Goal: Task Accomplishment & Management: Use online tool/utility

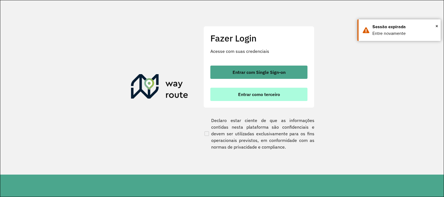
drag, startPoint x: 282, startPoint y: 95, endPoint x: 278, endPoint y: 98, distance: 5.4
click at [282, 95] on button "Entrar como terceiro" at bounding box center [258, 94] width 97 height 13
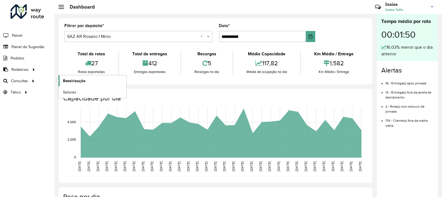
click at [72, 78] on span "Roteirização" at bounding box center [74, 81] width 22 height 6
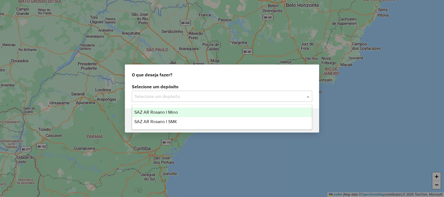
click at [139, 100] on input "text" at bounding box center [216, 96] width 164 height 7
click at [158, 113] on span "SAZ AR Rosario I Mino" at bounding box center [156, 112] width 44 height 5
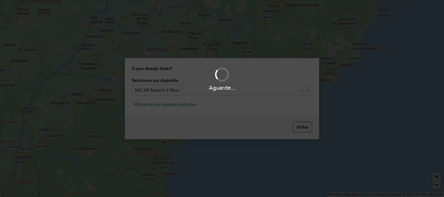
click at [177, 105] on div "Aguarde..." at bounding box center [222, 98] width 444 height 197
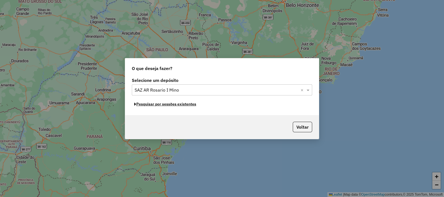
click at [177, 105] on button "Pesquisar por sessões existentes" at bounding box center [165, 104] width 67 height 9
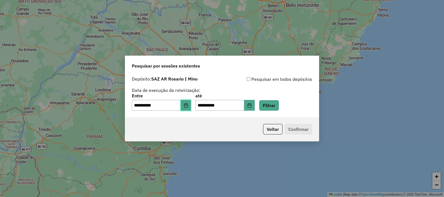
click at [188, 107] on icon "Choose Date" at bounding box center [186, 105] width 4 height 4
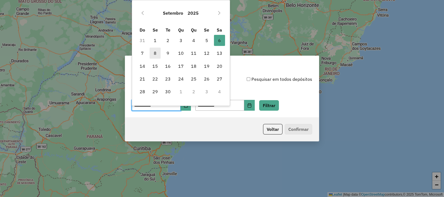
click at [154, 53] on span "8" at bounding box center [154, 53] width 11 height 11
type input "**********"
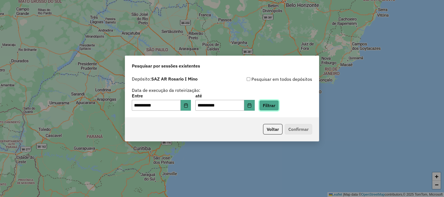
click at [272, 107] on button "Filtrar" at bounding box center [269, 105] width 20 height 11
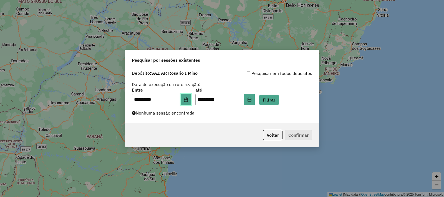
click at [191, 101] on button "Choose Date" at bounding box center [185, 99] width 11 height 11
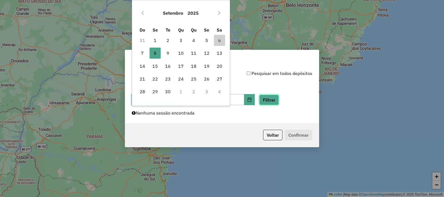
click at [276, 101] on button "Filtrar" at bounding box center [269, 100] width 20 height 11
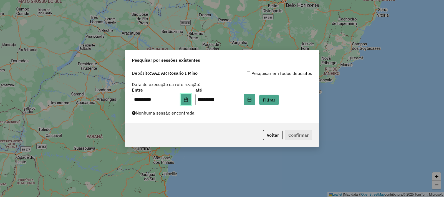
click at [188, 99] on icon "Choose Date" at bounding box center [186, 100] width 4 height 4
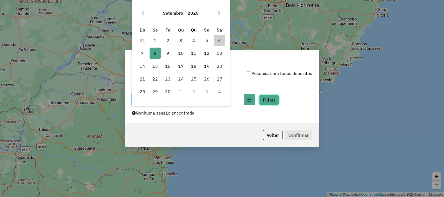
click at [273, 100] on button "Filtrar" at bounding box center [269, 100] width 20 height 11
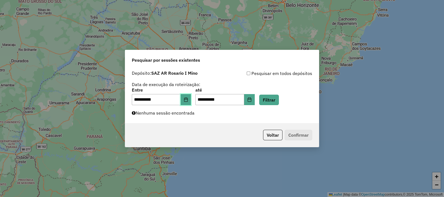
click at [187, 100] on icon "Choose Date" at bounding box center [186, 100] width 4 height 4
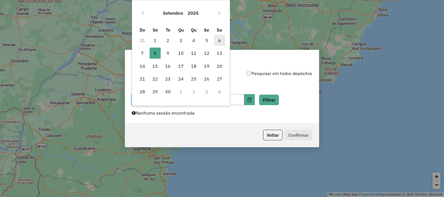
click at [218, 40] on span "6" at bounding box center [219, 40] width 11 height 11
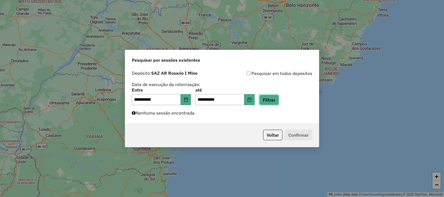
click at [279, 100] on button "Filtrar" at bounding box center [269, 100] width 20 height 11
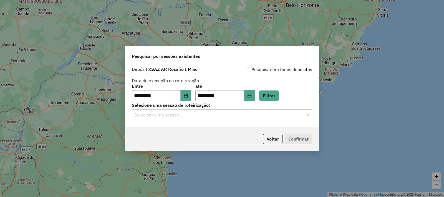
click at [185, 117] on input "text" at bounding box center [216, 115] width 164 height 7
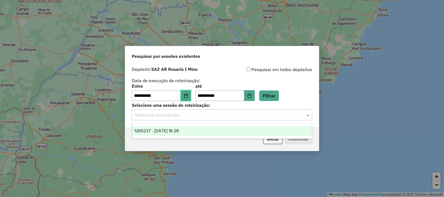
click at [191, 93] on button "Choose Date" at bounding box center [185, 95] width 11 height 11
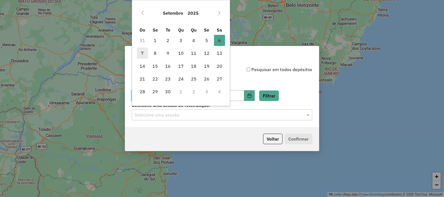
click at [144, 53] on span "7" at bounding box center [142, 53] width 11 height 11
type input "**********"
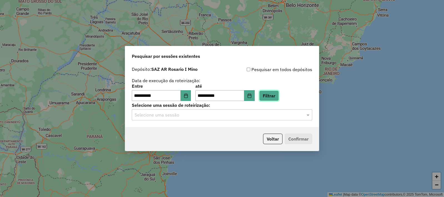
click at [275, 95] on button "Filtrar" at bounding box center [269, 96] width 20 height 11
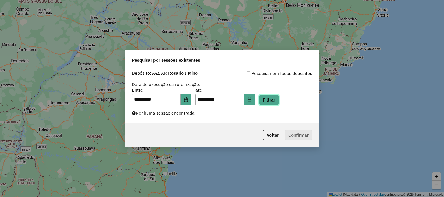
click at [279, 102] on button "Filtrar" at bounding box center [269, 100] width 20 height 11
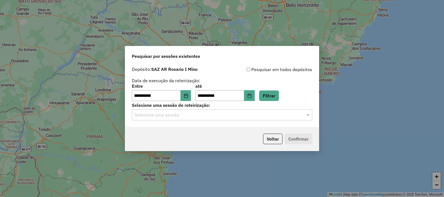
click at [178, 114] on input "text" at bounding box center [216, 115] width 164 height 7
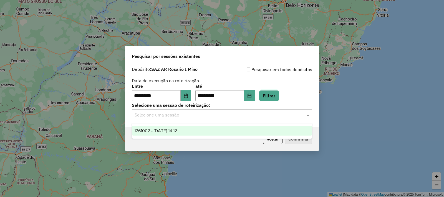
click at [175, 132] on span "1261002 - 08/09/2025 14:12" at bounding box center [155, 131] width 43 height 5
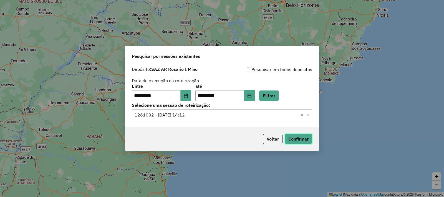
click at [303, 139] on button "Confirmar" at bounding box center [297, 139] width 27 height 11
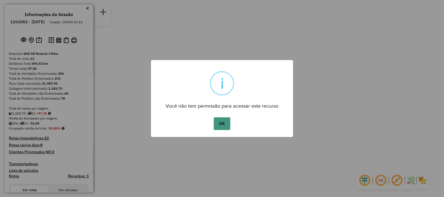
click at [218, 123] on button "OK" at bounding box center [221, 124] width 16 height 13
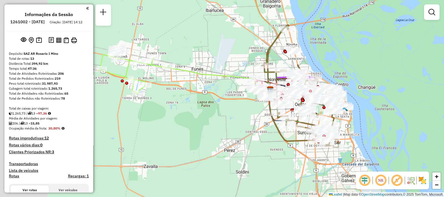
drag, startPoint x: 164, startPoint y: 70, endPoint x: 254, endPoint y: 114, distance: 100.7
click at [254, 114] on div "Janela de atendimento Grade de atendimento Capacidade Transportadoras Veículos …" at bounding box center [222, 98] width 444 height 197
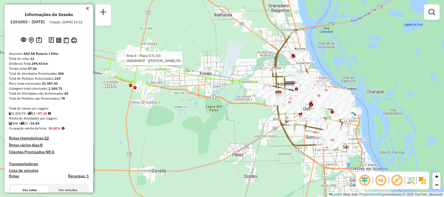
select select "**********"
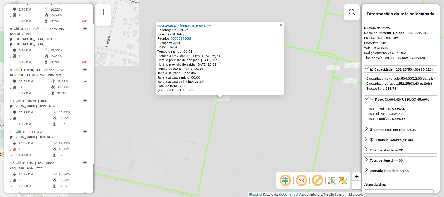
scroll to position [475, 0]
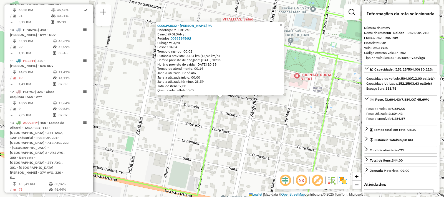
click at [291, 154] on div "0000393832 - GILARDONI BARBARA MARIA Y GILARDONI GERMAN PA Endereço: MITRE 243 …" at bounding box center [222, 98] width 444 height 197
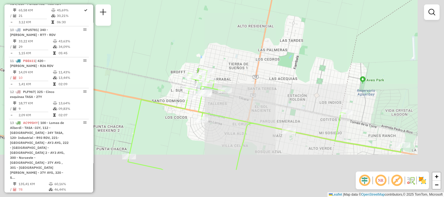
drag, startPoint x: 324, startPoint y: 175, endPoint x: 190, endPoint y: 112, distance: 147.8
click at [193, 113] on div "Janela de atendimento Grade de atendimento Capacidade Transportadoras Veículos …" at bounding box center [222, 98] width 444 height 197
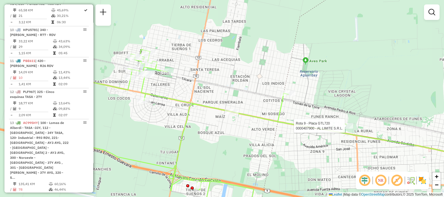
select select "**********"
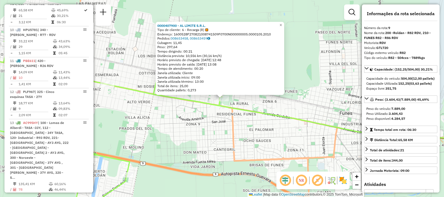
click at [330, 150] on div "0000407900 - AL LIMITE S.R.L. Tipo de cliente: 6 - Recarga (R) Endereço: 160052…" at bounding box center [222, 98] width 444 height 197
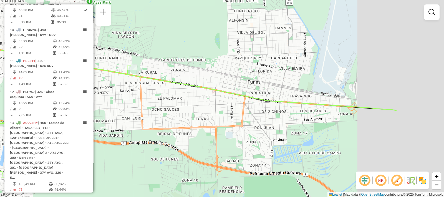
drag, startPoint x: 329, startPoint y: 150, endPoint x: 133, endPoint y: 80, distance: 209.0
click at [135, 81] on div "Janela de atendimento Grade de atendimento Capacidade Transportadoras Veículos …" at bounding box center [222, 98] width 444 height 197
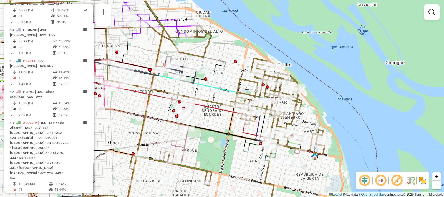
drag, startPoint x: 210, startPoint y: 86, endPoint x: 215, endPoint y: 89, distance: 6.0
click at [221, 106] on icon at bounding box center [151, 119] width 345 height 237
select select "**********"
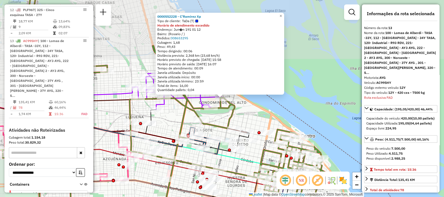
scroll to position [568, 0]
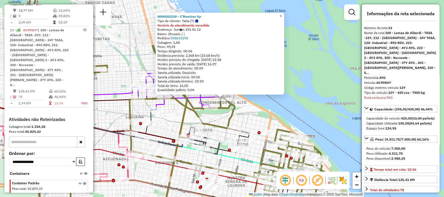
click at [305, 82] on div "0000552228 - C'Ramirez Xp Tipo de cliente: TaDa (T) Horário de atendimento exce…" at bounding box center [222, 98] width 444 height 197
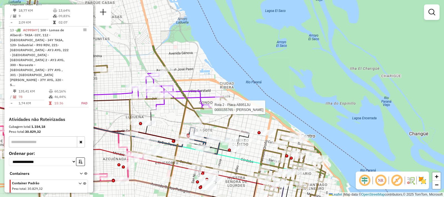
select select "**********"
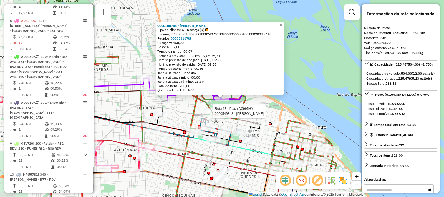
scroll to position [228, 0]
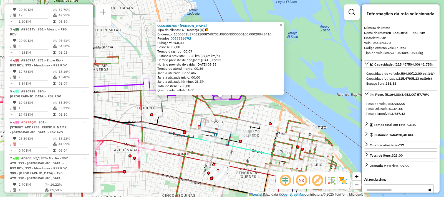
click at [125, 89] on icon at bounding box center [99, 107] width 91 height 59
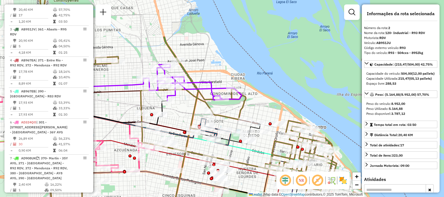
click at [118, 67] on div "Janela de atendimento Grade de atendimento Capacidade Transportadoras Veículos …" at bounding box center [222, 98] width 444 height 197
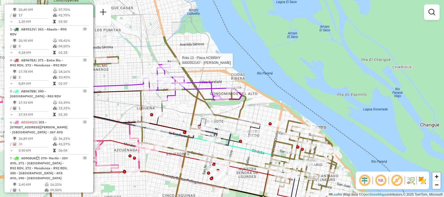
select select "**********"
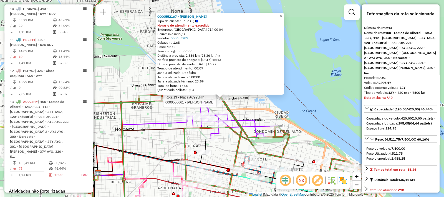
scroll to position [568, 0]
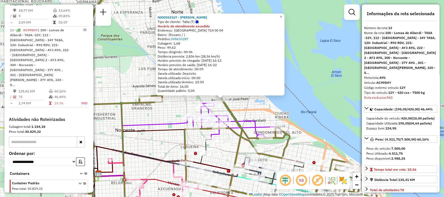
click at [147, 121] on div "Rota 13 - Placa AC995HY 0000550661 - Leandro Cordoba 0000552167 - Eliana Perez …" at bounding box center [222, 98] width 444 height 197
click at [162, 119] on div "Rota 2 - Placa AB951JU 0000125620 - RIOS ELBA Rota 2 - Placa AB951JU 0000111089…" at bounding box center [222, 98] width 444 height 197
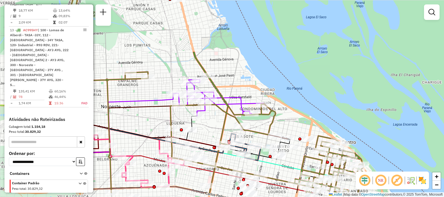
drag, startPoint x: 202, startPoint y: 137, endPoint x: 188, endPoint y: 113, distance: 27.4
click at [188, 113] on div "Janela de atendimento Grade de atendimento Capacidade Transportadoras Veículos …" at bounding box center [222, 98] width 444 height 197
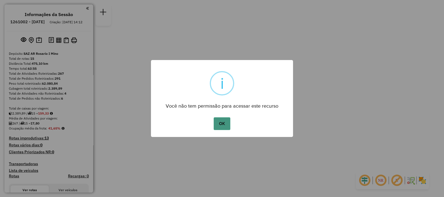
click at [215, 124] on button "OK" at bounding box center [221, 124] width 16 height 13
click at [216, 129] on button "OK" at bounding box center [221, 124] width 16 height 13
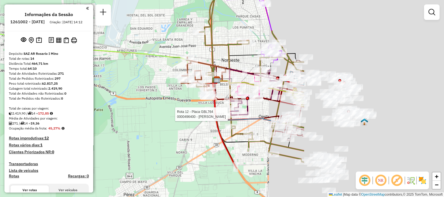
drag, startPoint x: 245, startPoint y: 111, endPoint x: 305, endPoint y: 141, distance: 67.4
click at [62, 64] on hb-router-mapa "Informações da Sessão 1261002 - 08/09/2025 Criação: 06/09/2025 14:12 Depósito: …" at bounding box center [222, 98] width 444 height 197
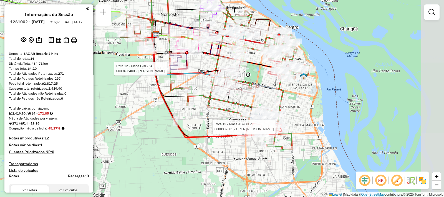
click at [32, 14] on div at bounding box center [32, 14] width 0 height 0
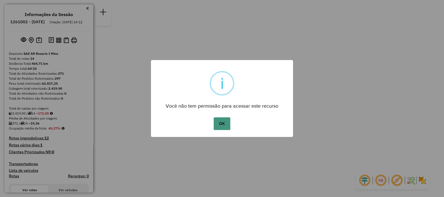
click at [220, 122] on button "OK" at bounding box center [221, 124] width 16 height 13
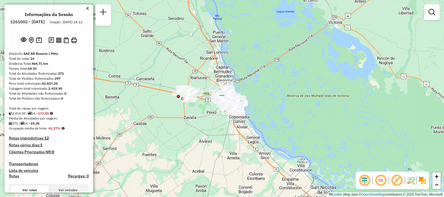
click at [57, 43] on img at bounding box center [58, 40] width 5 height 5
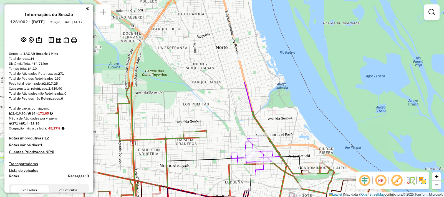
drag, startPoint x: 248, startPoint y: 46, endPoint x: 276, endPoint y: 148, distance: 105.9
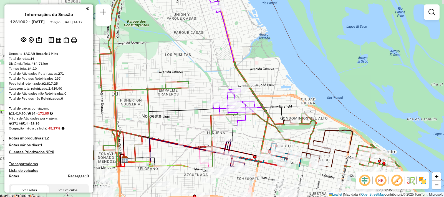
drag, startPoint x: 227, startPoint y: 92, endPoint x: 215, endPoint y: 67, distance: 27.7
click at [215, 67] on div "Janela de atendimento Grade de atendimento Capacidade Transportadoras Veículos …" at bounding box center [222, 98] width 444 height 197
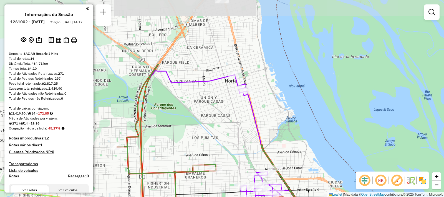
drag, startPoint x: 223, startPoint y: 68, endPoint x: 236, endPoint y: 89, distance: 24.2
click at [236, 89] on div "Janela de atendimento Grade de atendimento Capacidade Transportadoras Veículos …" at bounding box center [222, 98] width 444 height 197
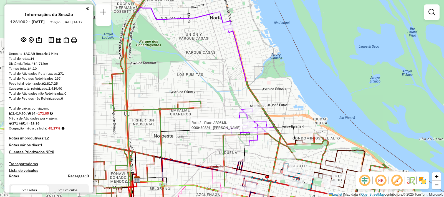
select select "**********"
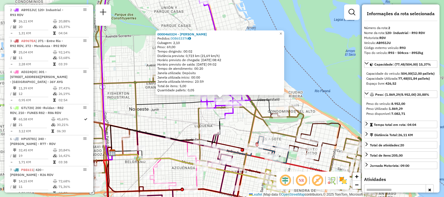
scroll to position [228, 0]
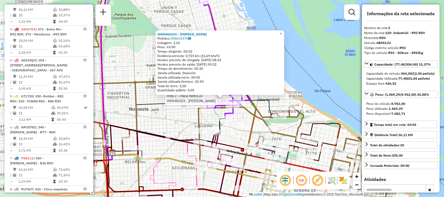
click at [151, 119] on div "Rota 2 - Placa AB951JU 0000460324 - VITALE ELIZABETH 0000460324 - VITALE ELIZAB…" at bounding box center [222, 98] width 444 height 197
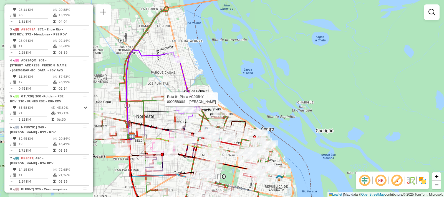
click at [157, 102] on div at bounding box center [163, 100] width 14 height 6
select select "**********"
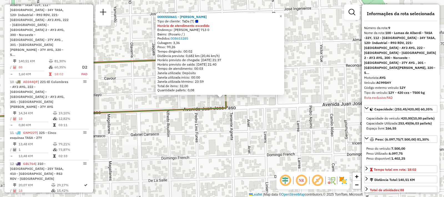
scroll to position [450, 0]
click at [282, 134] on div "0000550661 - Leandro Cordoba Tipo de cliente: TaDa (T) Horário de atendimento e…" at bounding box center [222, 98] width 444 height 197
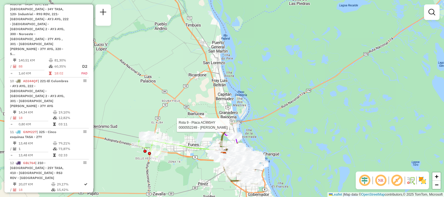
select select "**********"
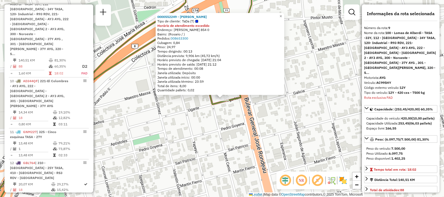
scroll to position [450, 0]
click at [213, 139] on div "0000552249 - Marcelo De Tomasi Tipo de cliente: TaDa (T) Horário de atendimento…" at bounding box center [222, 98] width 444 height 197
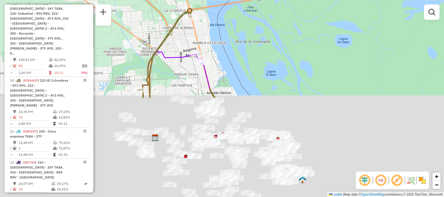
drag, startPoint x: 239, startPoint y: 170, endPoint x: 215, endPoint y: 50, distance: 122.5
click at [215, 50] on div "Janela de atendimento Grade de atendimento Capacidade Transportadoras Veículos …" at bounding box center [222, 98] width 444 height 197
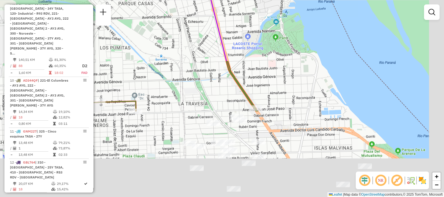
drag, startPoint x: 196, startPoint y: 160, endPoint x: 149, endPoint y: 9, distance: 157.8
click at [146, 8] on div "Janela de atendimento Grade de atendimento Capacidade Transportadoras Veículos …" at bounding box center [222, 98] width 444 height 197
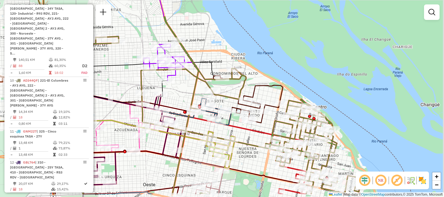
drag, startPoint x: 276, startPoint y: 127, endPoint x: 258, endPoint y: 115, distance: 20.6
click at [263, 118] on icon at bounding box center [247, 99] width 69 height 48
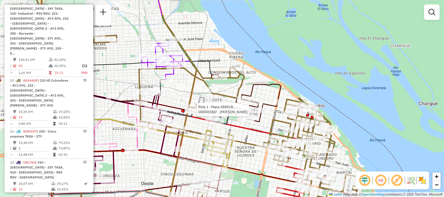
click at [247, 113] on div at bounding box center [246, 110] width 14 height 6
select select "**********"
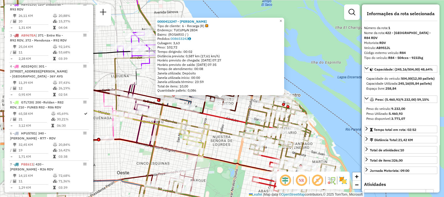
scroll to position [197, 0]
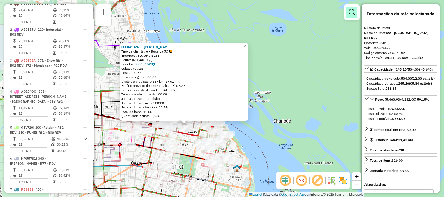
click at [350, 16] on link at bounding box center [351, 12] width 11 height 11
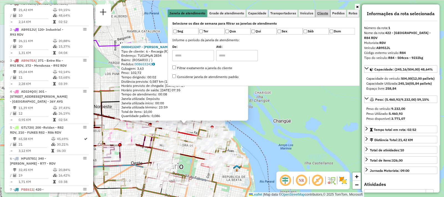
click at [323, 14] on span "Cliente" at bounding box center [322, 13] width 11 height 3
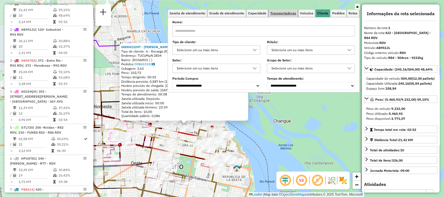
click at [293, 13] on span "Transportadoras" at bounding box center [283, 13] width 26 height 3
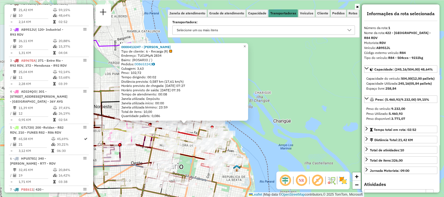
click at [254, 30] on div "Selecione um ou mais itens" at bounding box center [259, 30] width 169 height 9
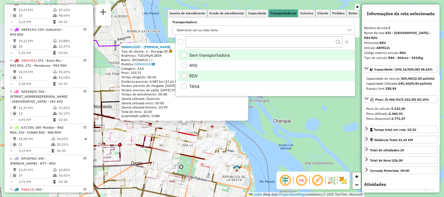
click at [200, 75] on li "RDV" at bounding box center [266, 76] width 177 height 11
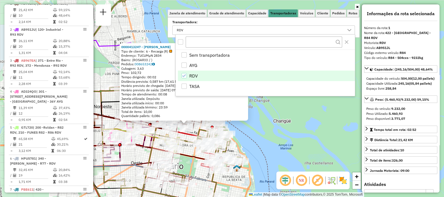
click at [291, 151] on div "0000413247 - LU ZHONGWU Tipo de cliente: 6 - Recarga (R) Endereço: TUCUMµN 2834…" at bounding box center [222, 98] width 444 height 197
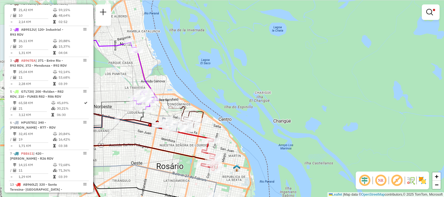
drag, startPoint x: 269, startPoint y: 152, endPoint x: 338, endPoint y: 131, distance: 71.9
click at [338, 131] on hb-app "Aplicando filtros Pop-up bloqueado! Seu navegador bloqueou automáticamente a ab…" at bounding box center [222, 98] width 444 height 197
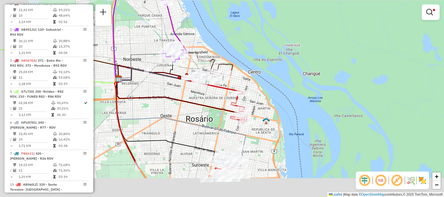
drag, startPoint x: 289, startPoint y: 154, endPoint x: 333, endPoint y: 86, distance: 81.1
click at [333, 86] on div "Limpar filtros Janela de atendimento Grade de atendimento Capacidade Transporta…" at bounding box center [222, 98] width 444 height 197
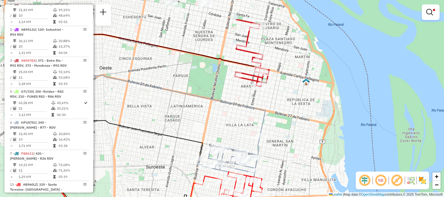
drag, startPoint x: 267, startPoint y: 52, endPoint x: 260, endPoint y: 96, distance: 43.8
click at [260, 96] on div "Limpar filtros Janela de atendimento Grade de atendimento Capacidade Transporta…" at bounding box center [222, 98] width 444 height 197
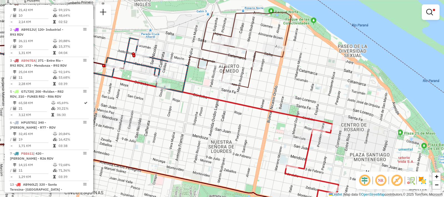
drag, startPoint x: 234, startPoint y: 115, endPoint x: 273, endPoint y: 185, distance: 79.6
click at [273, 185] on div "Rota 3 - Placa AB967EA 0000534111 - Rodriguez Viviana Rota 3 - Placa AB967EA 00…" at bounding box center [222, 98] width 444 height 197
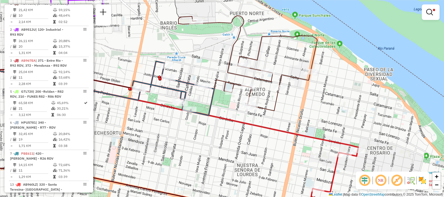
drag, startPoint x: 271, startPoint y: 179, endPoint x: 284, endPoint y: 163, distance: 20.2
click at [284, 163] on div "Rota 3 - Placa AB967EA 0000534111 - Rodriguez Viviana Rota 3 - Placa AB967EA 00…" at bounding box center [222, 98] width 444 height 197
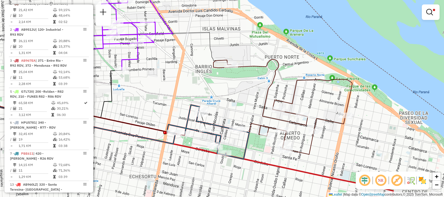
click at [205, 125] on icon at bounding box center [208, 132] width 82 height 54
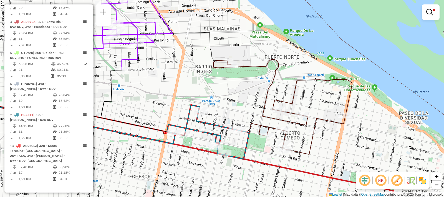
select select "**********"
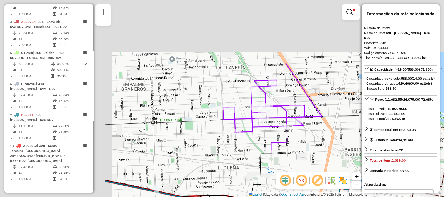
drag, startPoint x: 154, startPoint y: 100, endPoint x: 304, endPoint y: 184, distance: 170.8
click at [304, 184] on hb-router-mapa "Informações da Sessão 1261002 - 08/09/2025 Criação: 06/09/2025 14:12 Depósito: …" at bounding box center [222, 98] width 444 height 197
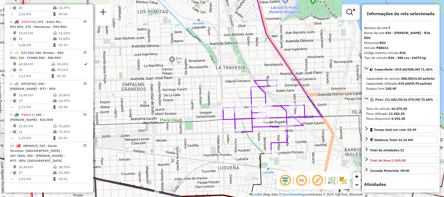
drag, startPoint x: 243, startPoint y: 114, endPoint x: 237, endPoint y: 111, distance: 7.1
click at [238, 112] on div "Rota 2 - Placa AB951JU 0000447311 - SOSA RAMON WALTER Limpar filtros Janela de …" at bounding box center [222, 98] width 444 height 197
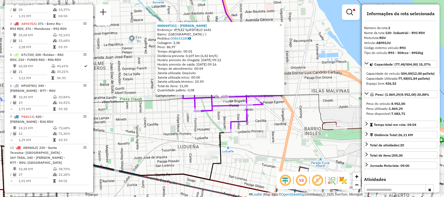
scroll to position [228, 0]
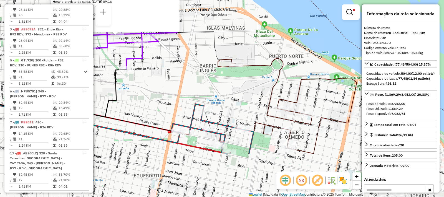
drag, startPoint x: 290, startPoint y: 144, endPoint x: 184, endPoint y: 80, distance: 123.4
click at [184, 80] on div "0000447311 - SOSA RAMON WALTER Endereço: VLEZ SµRSFIELD 1641 Bairro: (VILLA DE…" at bounding box center [222, 98] width 444 height 197
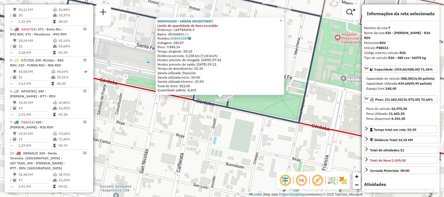
scroll to position [245, 0]
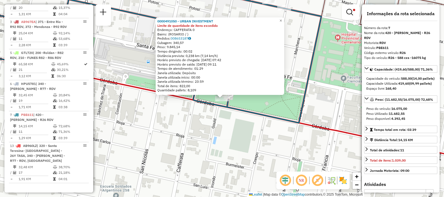
click at [193, 120] on div "0000491050 - URBAN INVESTMENT Limite de quantidade de itens excedido Endereço: …" at bounding box center [222, 98] width 444 height 197
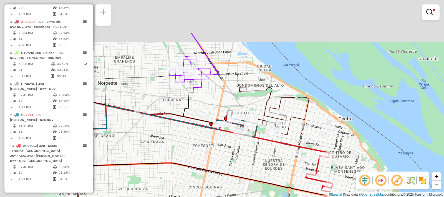
drag, startPoint x: 166, startPoint y: 82, endPoint x: 233, endPoint y: 149, distance: 94.7
click at [233, 149] on div "Limpar filtros Janela de atendimento Grade de atendimento Capacidade Transporta…" at bounding box center [222, 98] width 444 height 197
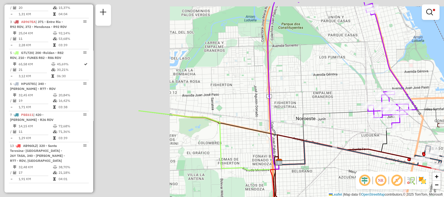
drag, startPoint x: 193, startPoint y: 129, endPoint x: 357, endPoint y: 145, distance: 165.2
click at [376, 151] on icon at bounding box center [350, 148] width 146 height 27
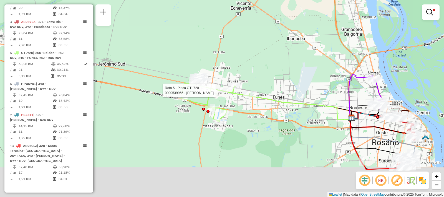
drag, startPoint x: 209, startPoint y: 126, endPoint x: 222, endPoint y: 92, distance: 36.2
click at [222, 92] on div at bounding box center [221, 91] width 14 height 6
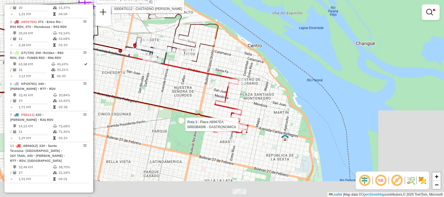
drag, startPoint x: 251, startPoint y: 161, endPoint x: 165, endPoint y: 77, distance: 119.8
click at [165, 77] on div "Rota 3 - Placa AB967EA 0000364006 - GASTRONOMICA Rota 2 - Placa AB951JU 0000475…" at bounding box center [222, 98] width 444 height 197
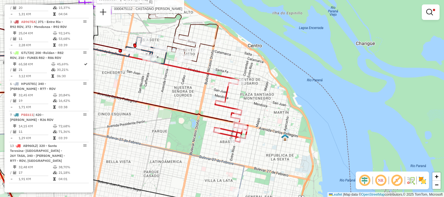
click at [247, 108] on div "Rota 2 - Placa AB951JU 0000475112 - CASTAGNO MARIA INES Rota 2 - Placa AB951JU …" at bounding box center [222, 98] width 444 height 197
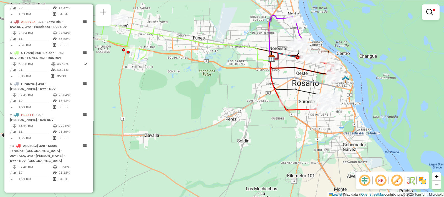
drag, startPoint x: 153, startPoint y: 106, endPoint x: 248, endPoint y: 49, distance: 110.8
click at [248, 49] on icon at bounding box center [212, 44] width 119 height 34
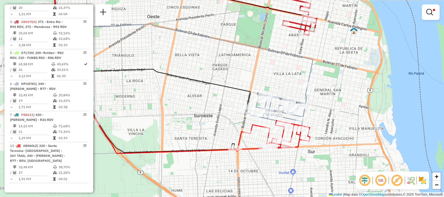
drag, startPoint x: 180, startPoint y: 66, endPoint x: 426, endPoint y: 129, distance: 254.4
click at [421, 127] on div "Rota 13 - Placa AB960LZ 0000444807 - ROMERO MARCOS FERNANDO Rota 13 - Placa AB9…" at bounding box center [222, 98] width 444 height 197
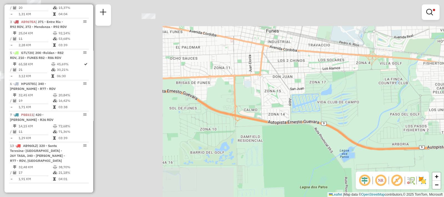
drag, startPoint x: 272, startPoint y: 116, endPoint x: 432, endPoint y: 172, distance: 169.4
click at [432, 172] on div "Limpar filtros Janela de atendimento Grade de atendimento Capacidade Transporta…" at bounding box center [222, 98] width 444 height 197
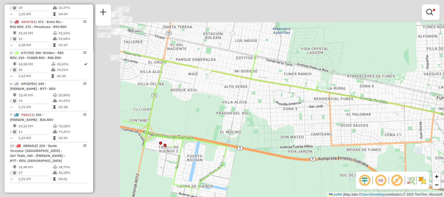
drag, startPoint x: 186, startPoint y: 58, endPoint x: 233, endPoint y: 70, distance: 48.3
click at [352, 123] on div "Limpar filtros Janela de atendimento Grade de atendimento Capacidade Transporta…" at bounding box center [222, 98] width 444 height 197
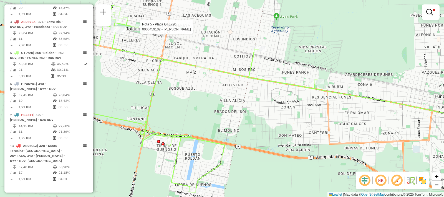
click at [137, 30] on div at bounding box center [138, 27] width 14 height 6
select select "**********"
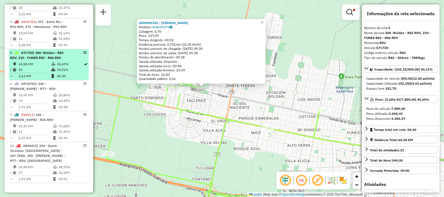
drag, startPoint x: 304, startPoint y: 147, endPoint x: 72, endPoint y: 57, distance: 248.9
click at [75, 50] on hb-router-mapa "Informações da Sessão 1261002 - 08/09/2025 Criação: 06/09/2025 14:12 Depósito: …" at bounding box center [222, 98] width 444 height 197
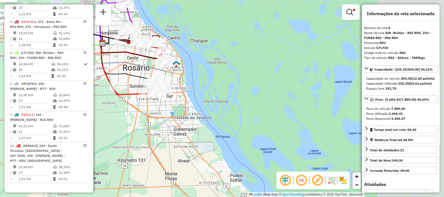
drag, startPoint x: 339, startPoint y: 150, endPoint x: 140, endPoint y: 74, distance: 212.8
click at [140, 74] on icon at bounding box center [125, 63] width 49 height 42
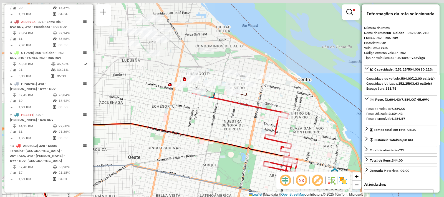
drag, startPoint x: 177, startPoint y: 44, endPoint x: 240, endPoint y: 160, distance: 132.5
click at [240, 160] on div "Rota 5 - Placa GTL720 0000539956 - Serio Marcos Gabriel 0000459102 - CARUSO OSV…" at bounding box center [222, 98] width 444 height 197
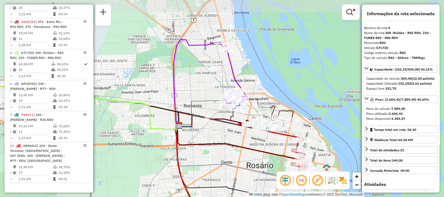
drag, startPoint x: 249, startPoint y: 60, endPoint x: 193, endPoint y: 98, distance: 67.7
click at [193, 98] on div "Rota 5 - Placa GTL720 0000539956 - Serio Marcos Gabriel 0000459102 - CARUSO OSV…" at bounding box center [222, 98] width 444 height 197
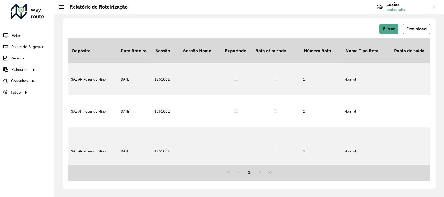
click at [417, 31] on button "Download" at bounding box center [416, 29] width 27 height 11
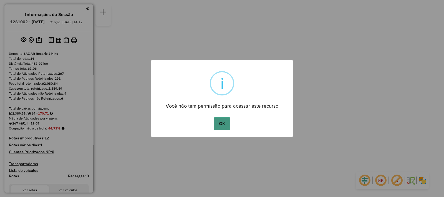
click at [223, 129] on button "OK" at bounding box center [221, 124] width 16 height 13
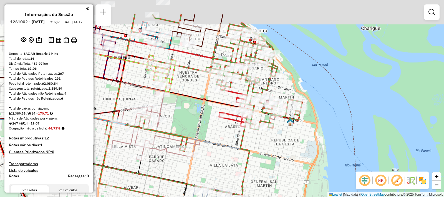
drag, startPoint x: 256, startPoint y: 117, endPoint x: 233, endPoint y: 152, distance: 41.6
click at [233, 152] on div "Rota 13 - Placa AB960LZ 0000431908 - WU HONGKAI Janela de atendimento Grade de …" at bounding box center [222, 98] width 444 height 197
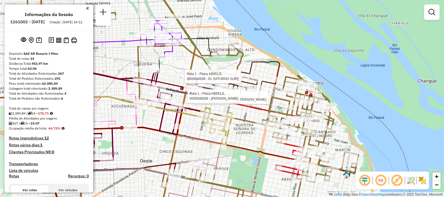
select select "**********"
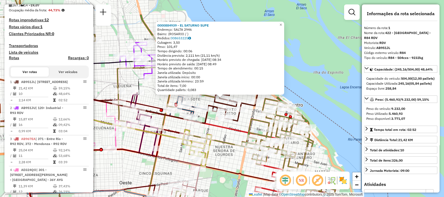
scroll to position [197, 0]
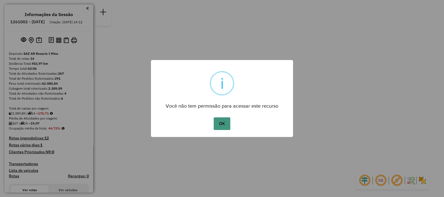
click at [217, 124] on button "OK" at bounding box center [221, 124] width 16 height 13
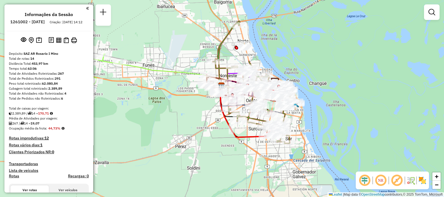
drag, startPoint x: 167, startPoint y: 92, endPoint x: 164, endPoint y: 99, distance: 7.6
click at [164, 99] on div "Janela de atendimento Grade de atendimento Capacidade Transportadoras Veículos …" at bounding box center [222, 98] width 444 height 197
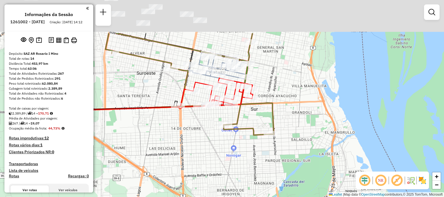
drag, startPoint x: 228, startPoint y: 94, endPoint x: 249, endPoint y: 128, distance: 40.2
click at [259, 158] on div "Janela de atendimento Grade de atendimento Capacidade Transportadoras Veículos …" at bounding box center [222, 98] width 444 height 197
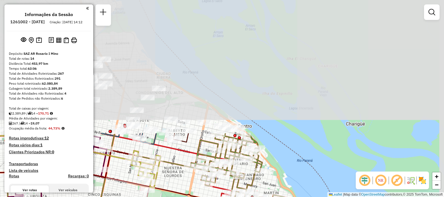
drag, startPoint x: 222, startPoint y: 52, endPoint x: 211, endPoint y: 206, distance: 154.5
click at [211, 197] on html "Aguarde... Pop-up bloqueado! Seu navegador bloqueou automáticamente a abertura …" at bounding box center [222, 98] width 444 height 197
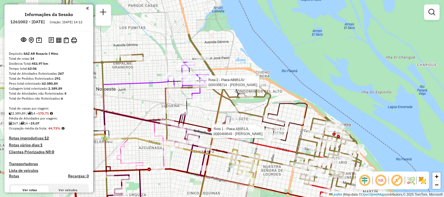
select select "**********"
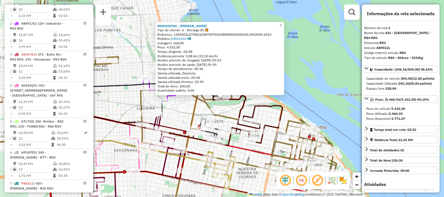
scroll to position [197, 0]
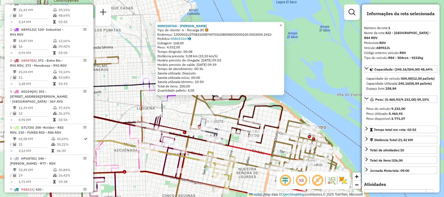
click at [182, 95] on div "0000155765 - MARTA CURA Tipo de cliente: 6 - Recarga (R) Endereço: 1300501U2708…" at bounding box center [222, 98] width 444 height 197
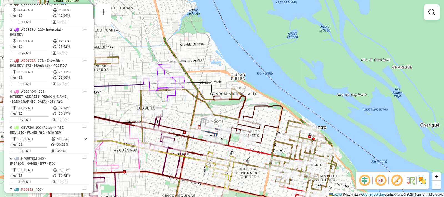
click at [185, 106] on div "Janela de atendimento Grade de atendimento Capacidade Transportadoras Veículos …" at bounding box center [222, 98] width 444 height 197
select select "**********"
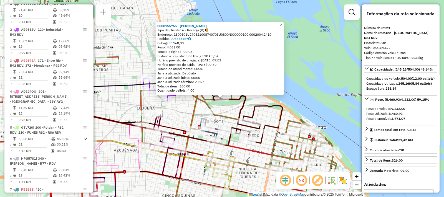
click at [181, 114] on div "0000155765 - MARTA CURA Tipo de cliente: 6 - Recarga (R) Endereço: 1300501U2708…" at bounding box center [222, 98] width 444 height 197
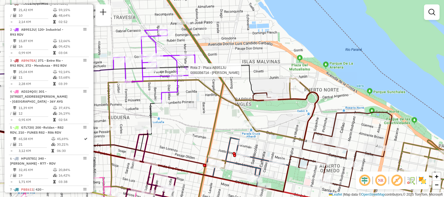
select select "**********"
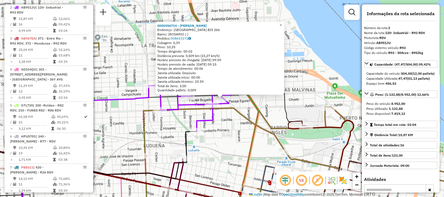
scroll to position [228, 0]
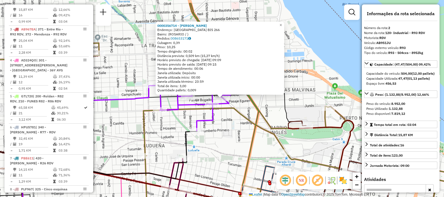
click at [233, 134] on div "0000356714 - MIEREZ DANIEL OSCAR Endereço: MAR DEL PLATA BIS 266 Bairro: (ROSAR…" at bounding box center [222, 98] width 444 height 197
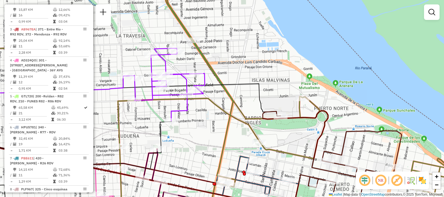
drag, startPoint x: 245, startPoint y: 140, endPoint x: 196, endPoint y: 121, distance: 52.1
click at [196, 121] on div "Janela de atendimento Grade de atendimento Capacidade Transportadoras Veículos …" at bounding box center [222, 98] width 444 height 197
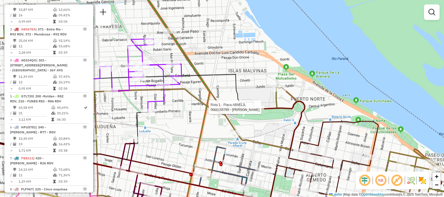
select select "**********"
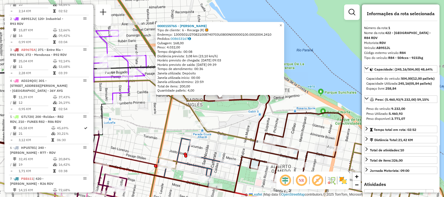
scroll to position [197, 0]
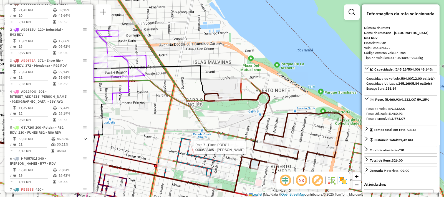
click at [190, 151] on div at bounding box center [192, 148] width 14 height 6
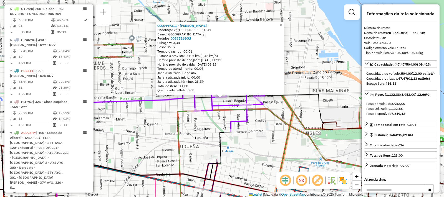
scroll to position [228, 0]
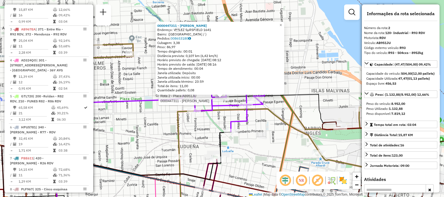
click at [217, 120] on div "Rota 2 - Placa AB951JU 0000447311 - SOSA RAMON WALTER 0000447311 - SOSA RAMON W…" at bounding box center [222, 98] width 444 height 197
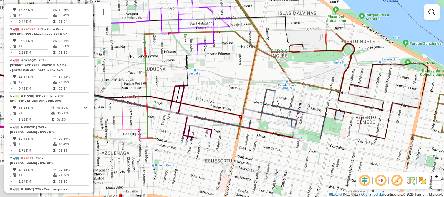
drag, startPoint x: 212, startPoint y: 139, endPoint x: 173, endPoint y: 49, distance: 98.5
click at [173, 49] on div "Janela de atendimento Grade de atendimento Capacidade Transportadoras Veículos …" at bounding box center [222, 98] width 444 height 197
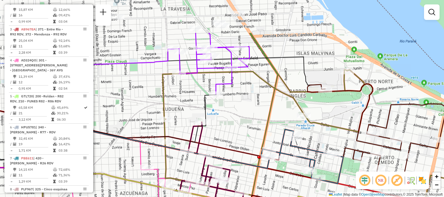
drag, startPoint x: 195, startPoint y: 72, endPoint x: 157, endPoint y: 89, distance: 41.8
click at [157, 89] on div "Janela de atendimento Grade de atendimento Capacidade Transportadoras Veículos …" at bounding box center [222, 98] width 444 height 197
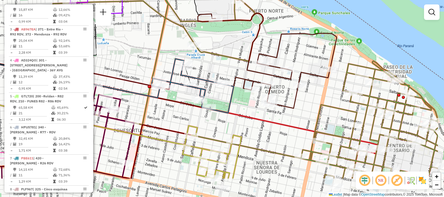
drag, startPoint x: 277, startPoint y: 105, endPoint x: 227, endPoint y: 67, distance: 63.0
click at [227, 67] on div "Janela de atendimento Grade de atendimento Capacidade Transportadoras Veículos …" at bounding box center [222, 98] width 444 height 197
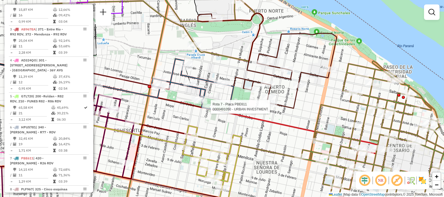
select select "**********"
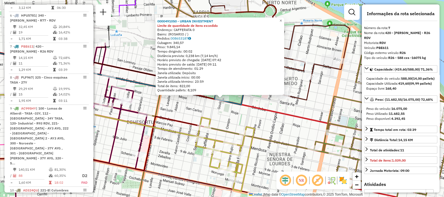
scroll to position [388, 0]
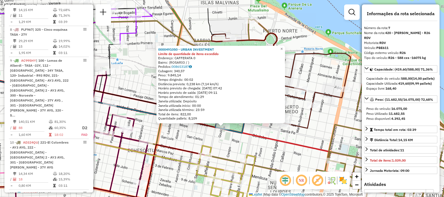
drag, startPoint x: 180, startPoint y: 111, endPoint x: 180, endPoint y: 140, distance: 28.3
click at [180, 140] on div "0000491050 - URBAN INVESTMENT Limite de quantidade de itens excedido Endereço: …" at bounding box center [222, 98] width 444 height 197
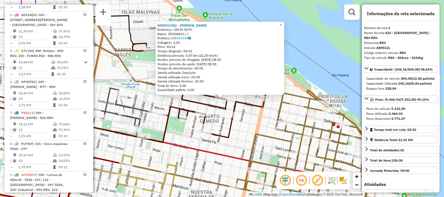
scroll to position [197, 0]
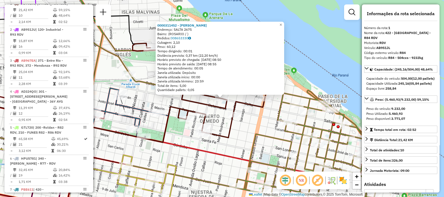
click at [159, 81] on div "0000311452 - WENG XUEJUAN Endereço: SALTA 2675 Bairro: (ROSARIO / ) Pedidos: 00…" at bounding box center [220, 58] width 128 height 73
click at [149, 74] on div "0000311452 - WENG XUEJUAN Endereço: SALTA 2675 Bairro: (ROSARIO / ) Pedidos: 00…" at bounding box center [222, 98] width 444 height 197
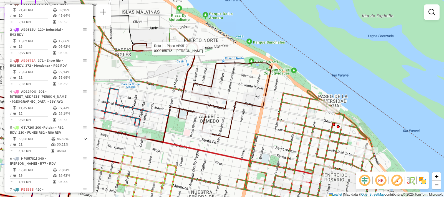
select select "**********"
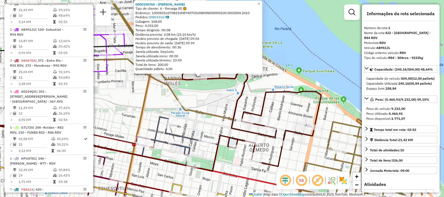
drag, startPoint x: 227, startPoint y: 121, endPoint x: 205, endPoint y: 100, distance: 30.4
click at [205, 100] on div "0000155765 - MARTA CURA Tipo de cliente: 6 - Recarga (R) Endereço: 1300501U2708…" at bounding box center [222, 98] width 444 height 197
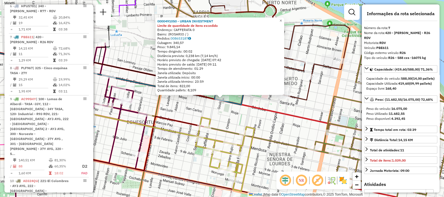
scroll to position [388, 0]
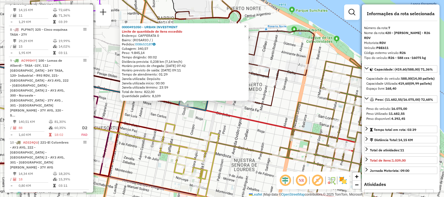
drag, startPoint x: 189, startPoint y: 105, endPoint x: 154, endPoint y: 111, distance: 36.0
click at [154, 111] on div "0000491050 - URBAN INVESTMENT Limite de quantidade de itens excedido Endereço: …" at bounding box center [222, 98] width 444 height 197
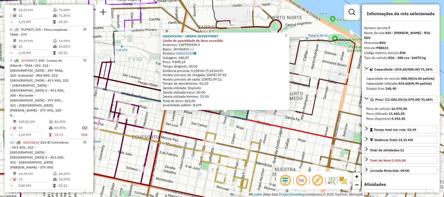
drag, startPoint x: 165, startPoint y: 120, endPoint x: 170, endPoint y: 136, distance: 17.4
click at [170, 136] on icon at bounding box center [85, 158] width 248 height 54
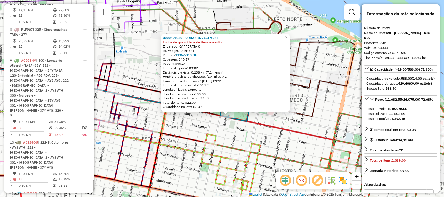
click at [196, 128] on div "0000491050 - URBAN INVESTMENT Limite de quantidade de itens excedido Endereço: …" at bounding box center [222, 98] width 444 height 197
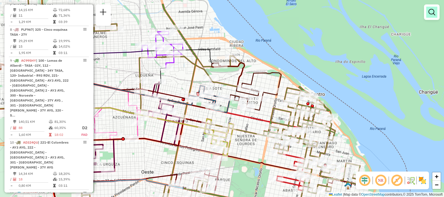
click at [436, 7] on div at bounding box center [432, 12] width 16 height 16
click at [434, 11] on em at bounding box center [431, 12] width 7 height 7
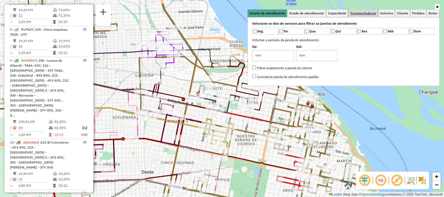
click at [373, 12] on span "Transportadoras" at bounding box center [363, 13] width 26 height 3
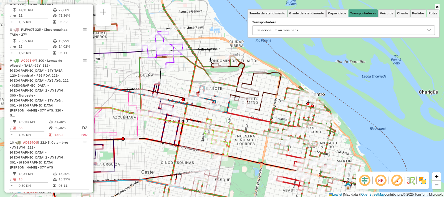
click at [338, 25] on div "Transportadora: Selecione um ou mais itens" at bounding box center [343, 28] width 182 height 14
click at [294, 37] on div "Selecione os dias de semana para filtrar as janelas de atendimento Seg Ter Qua …" at bounding box center [343, 27] width 192 height 21
click at [295, 32] on div "Selecione um ou mais itens" at bounding box center [276, 30] width 45 height 9
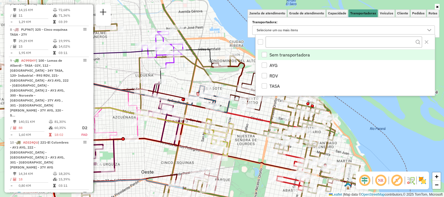
scroll to position [3, 19]
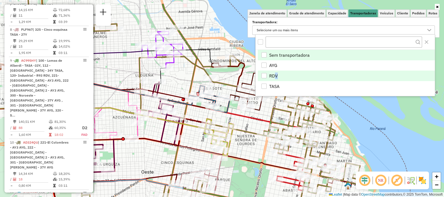
click at [276, 76] on span "RDV" at bounding box center [273, 76] width 9 height 7
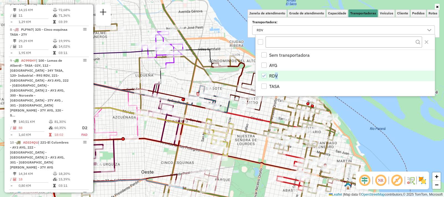
click at [381, 128] on div "Janela de atendimento Grade de atendimento Capacidade Transportadoras Veículos …" at bounding box center [222, 98] width 444 height 197
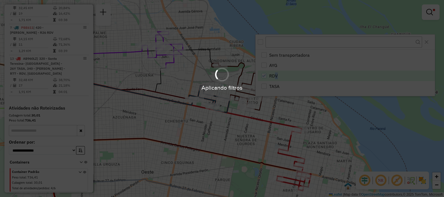
scroll to position [332, 0]
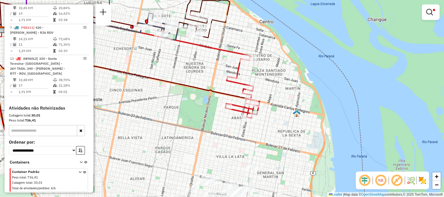
drag, startPoint x: 347, startPoint y: 110, endPoint x: 312, endPoint y: 73, distance: 51.0
click at [312, 73] on div "Limpar filtros Janela de atendimento Grade de atendimento Capacidade Transporta…" at bounding box center [222, 98] width 444 height 197
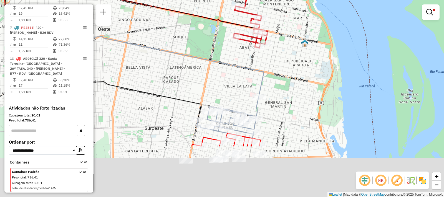
drag, startPoint x: 251, startPoint y: 157, endPoint x: 263, endPoint y: 71, distance: 86.6
click at [263, 71] on icon at bounding box center [132, 28] width 262 height 138
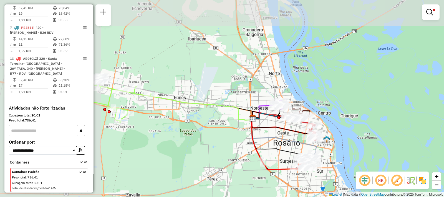
drag, startPoint x: 141, startPoint y: 70, endPoint x: 263, endPoint y: 116, distance: 129.6
click at [259, 118] on icon at bounding box center [270, 116] width 35 height 6
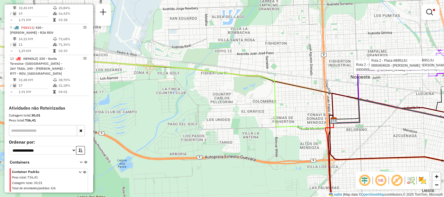
drag, startPoint x: 212, startPoint y: 75, endPoint x: 443, endPoint y: 93, distance: 231.9
click at [333, 93] on icon at bounding box center [145, 84] width 378 height 90
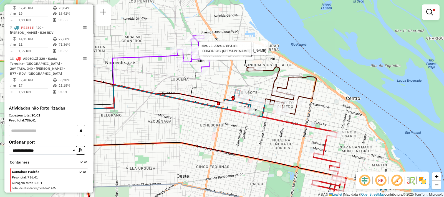
click at [201, 88] on div "Rota 2 - Placa AB951JU 0000460324 - VITALE ELIZABETH Rota 2 - Placa AB951JU 000…" at bounding box center [222, 98] width 444 height 197
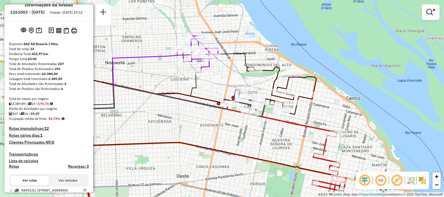
scroll to position [0, 0]
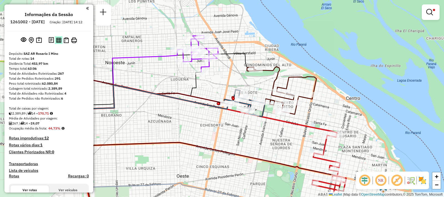
click at [58, 43] on img at bounding box center [58, 40] width 5 height 5
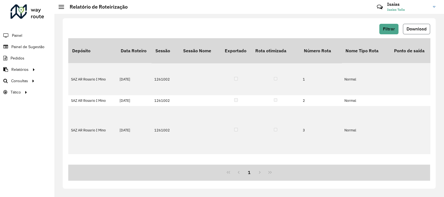
click at [414, 32] on button "Download" at bounding box center [416, 29] width 27 height 11
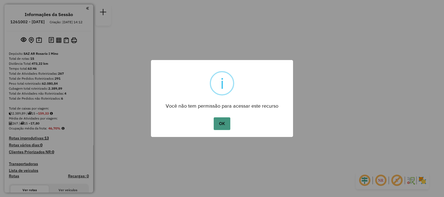
click at [225, 123] on button "OK" at bounding box center [221, 124] width 16 height 13
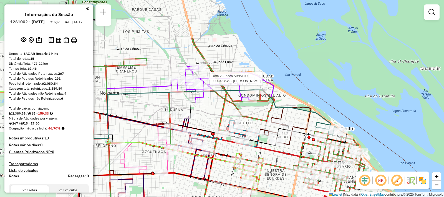
select select "**********"
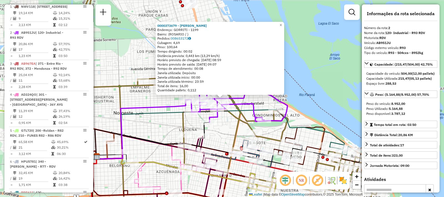
scroll to position [228, 0]
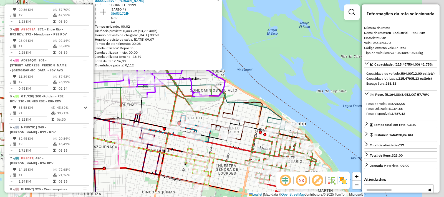
drag, startPoint x: 267, startPoint y: 142, endPoint x: 202, endPoint y: 116, distance: 69.2
click at [202, 116] on div "0000373679 - [PERSON_NAME]: GORRITI - 1199 Bairro: ([GEOGRAPHIC_DATA] / ) Pedid…" at bounding box center [222, 98] width 444 height 197
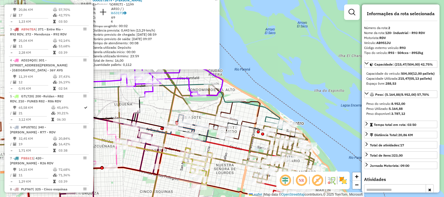
drag, startPoint x: 202, startPoint y: 116, endPoint x: 207, endPoint y: 113, distance: 5.7
click at [202, 116] on icon at bounding box center [164, 98] width 347 height 237
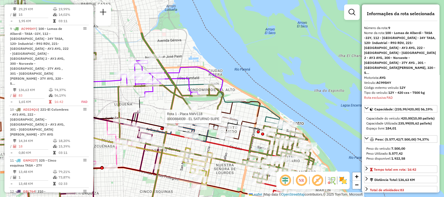
click at [226, 119] on div at bounding box center [223, 117] width 14 height 6
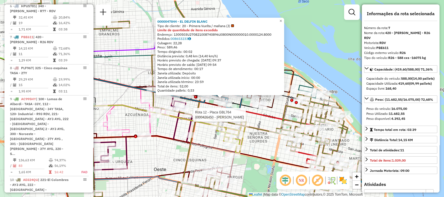
scroll to position [388, 0]
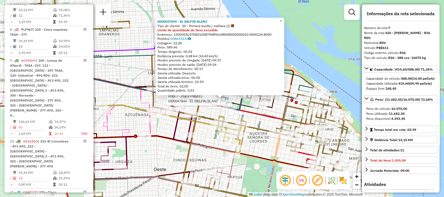
click at [253, 151] on div "Rota 7 - Placa PBE611 0000047844 - EL DELFIN BLANC 0000047844 - EL DELFIN BLANC…" at bounding box center [222, 98] width 444 height 197
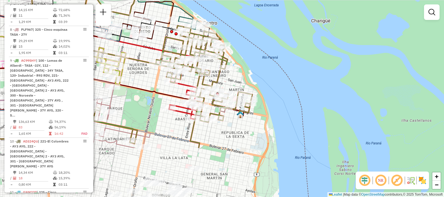
drag, startPoint x: 260, startPoint y: 154, endPoint x: 172, endPoint y: 104, distance: 101.1
click at [141, 86] on div "Janela de atendimento Grade de atendimento Capacidade Transportadoras Veículos …" at bounding box center [222, 98] width 444 height 197
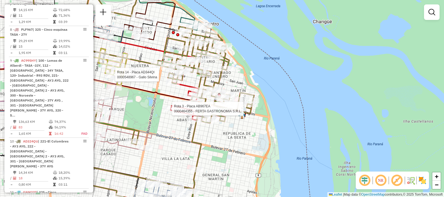
select select "**********"
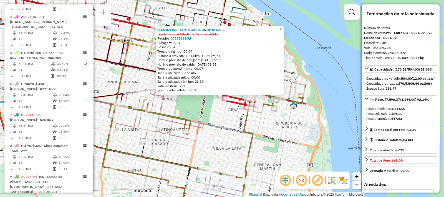
scroll to position [259, 0]
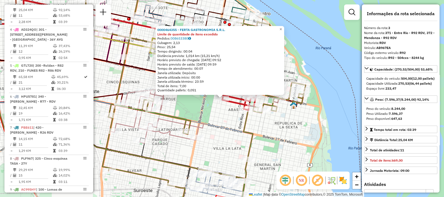
click at [232, 115] on div "0000464355 - FERTA GASTRONOMIA S.R.L. Limite de quantidade de itens excedido Pe…" at bounding box center [222, 98] width 444 height 197
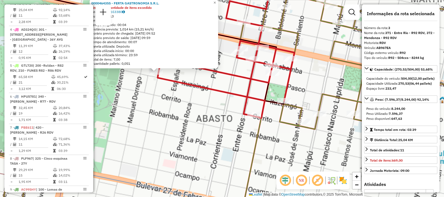
click at [202, 111] on div "0000464355 - FERTA GASTRONOMIA S.R.L. Limite de quantidade de itens excedido Pe…" at bounding box center [222, 98] width 444 height 197
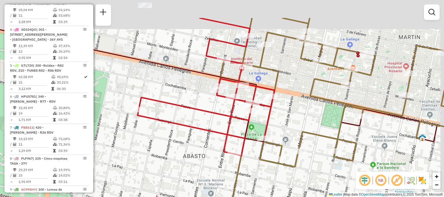
drag, startPoint x: 202, startPoint y: 106, endPoint x: 178, endPoint y: 152, distance: 51.8
click at [178, 152] on div "Janela de atendimento Grade de atendimento Capacidade Transportadoras Veículos …" at bounding box center [222, 98] width 444 height 197
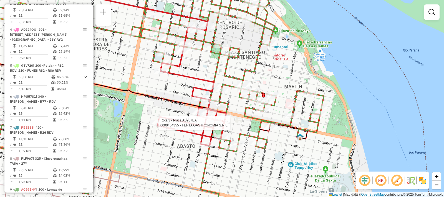
select select "**********"
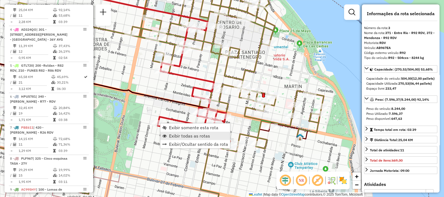
click at [195, 138] on span "Exibir todas as rotas" at bounding box center [189, 136] width 41 height 4
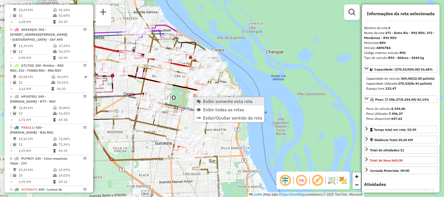
click at [228, 100] on span "Exibir somente esta rota" at bounding box center [227, 101] width 49 height 4
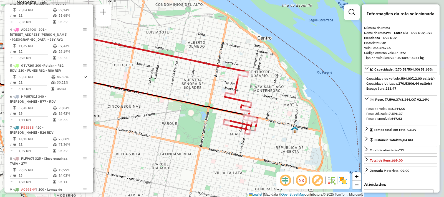
drag, startPoint x: 281, startPoint y: 125, endPoint x: 186, endPoint y: 106, distance: 97.3
click at [186, 106] on div "Janela de atendimento Grade de atendimento Capacidade Transportadoras Veículos …" at bounding box center [222, 98] width 444 height 197
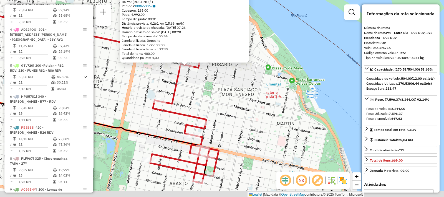
drag, startPoint x: 256, startPoint y: 139, endPoint x: 215, endPoint y: 104, distance: 54.5
click at [215, 104] on div "0000451002 - AMALFITANA SAS Endereço: [GEOGRAPHIC_DATA] 1629 Bairro: ([GEOGRAPH…" at bounding box center [222, 98] width 444 height 197
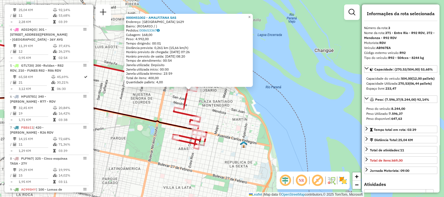
drag, startPoint x: 192, startPoint y: 88, endPoint x: 196, endPoint y: 103, distance: 15.8
click at [196, 103] on div "0000451002 - AMALFITANA SAS Endereço: [GEOGRAPHIC_DATA] 1629 Bairro: ([GEOGRAPH…" at bounding box center [222, 98] width 444 height 197
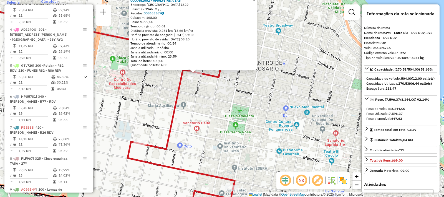
drag, startPoint x: 175, startPoint y: 96, endPoint x: 193, endPoint y: 117, distance: 27.3
click at [193, 117] on div "0000451002 - AMALFITANA SAS Endereço: [GEOGRAPHIC_DATA] 1629 Bairro: ([GEOGRAPH…" at bounding box center [222, 98] width 444 height 197
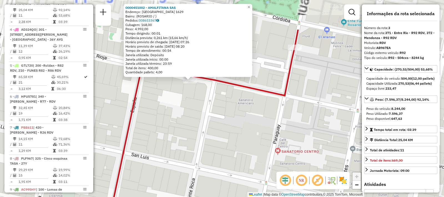
drag, startPoint x: 197, startPoint y: 70, endPoint x: 207, endPoint y: 120, distance: 50.3
click at [207, 120] on div "0000451002 - AMALFITANA SAS Endereço: [GEOGRAPHIC_DATA] 1629 Bairro: ([GEOGRAPH…" at bounding box center [222, 98] width 444 height 197
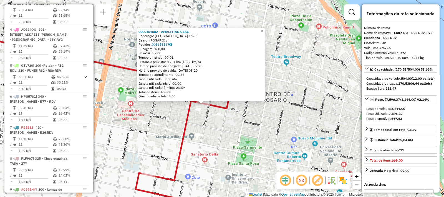
click at [300, 51] on div "0000451002 - AMALFITANA SAS Endereço: [GEOGRAPHIC_DATA] 1629 Bairro: ([GEOGRAPH…" at bounding box center [222, 98] width 444 height 197
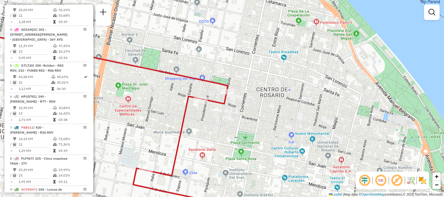
drag, startPoint x: 213, startPoint y: 128, endPoint x: 202, endPoint y: 53, distance: 76.3
click at [202, 53] on div "Janela de atendimento Grade de atendimento Capacidade Transportadoras Veículos …" at bounding box center [222, 98] width 444 height 197
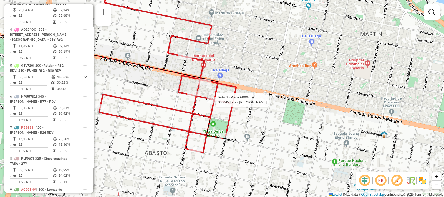
select select "**********"
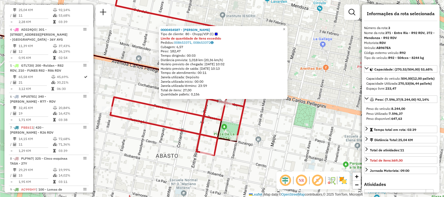
drag, startPoint x: 144, startPoint y: 73, endPoint x: 197, endPoint y: 129, distance: 77.7
click at [197, 129] on div "0000454587 - [PERSON_NAME] YAIR EMILIANO Tipo de cliente: 80 - Chopp/VIP (C) Li…" at bounding box center [222, 98] width 444 height 197
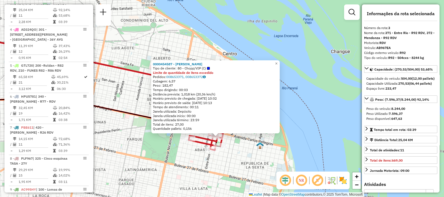
click at [288, 153] on div "0000454587 - [PERSON_NAME] YAIR EMILIANO Tipo de cliente: 80 - Chopp/VIP (C) Li…" at bounding box center [222, 98] width 444 height 197
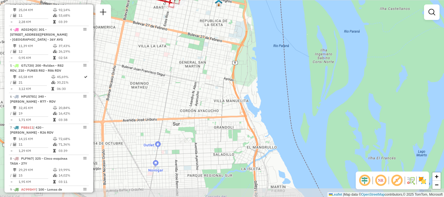
drag, startPoint x: 265, startPoint y: 161, endPoint x: 224, endPoint y: 19, distance: 148.3
click at [224, 19] on div "Janela de atendimento Grade de atendimento Capacidade Transportadoras Veículos …" at bounding box center [222, 98] width 444 height 197
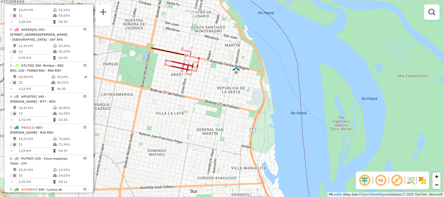
drag, startPoint x: 235, startPoint y: 72, endPoint x: 249, endPoint y: 111, distance: 41.8
click at [249, 111] on div "Janela de atendimento Grade de atendimento Capacidade Transportadoras Veículos …" at bounding box center [222, 98] width 444 height 197
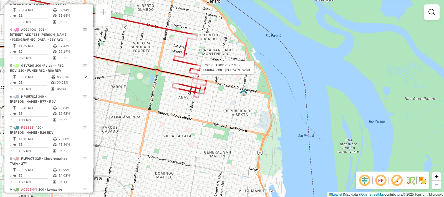
select select "**********"
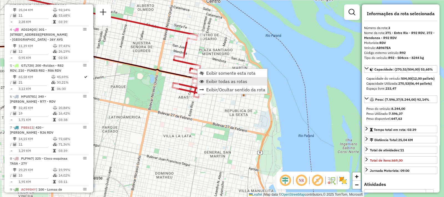
click at [212, 84] on span "Exibir todas as rotas" at bounding box center [226, 81] width 41 height 4
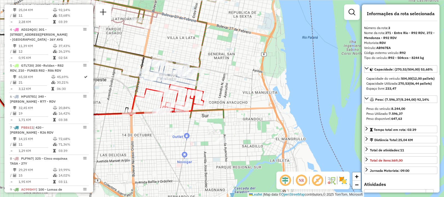
drag, startPoint x: 201, startPoint y: 159, endPoint x: 205, endPoint y: 60, distance: 98.8
click at [205, 60] on div "Rota 6 - Placa HPU5781 0000470864 - YANG QIWEI Janela de atendimento Grade de a…" at bounding box center [222, 98] width 444 height 197
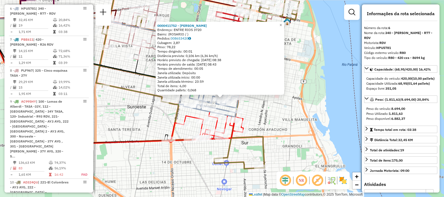
scroll to position [357, 0]
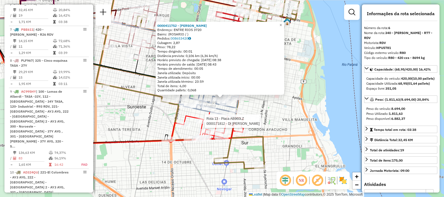
click at [201, 124] on div at bounding box center [203, 122] width 14 height 6
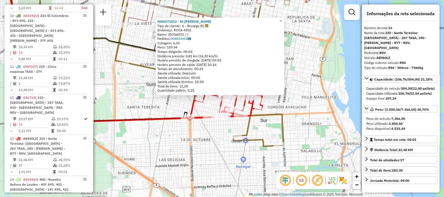
scroll to position [618, 0]
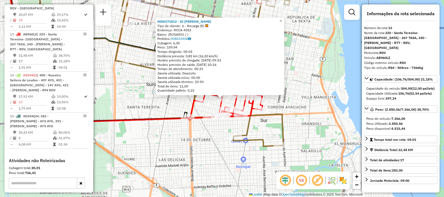
click at [294, 110] on div "0000171812 - DI [PERSON_NAME] Tipo de cliente: 6 - Recarga (R) Endereço: ROCA 4…" at bounding box center [222, 98] width 444 height 197
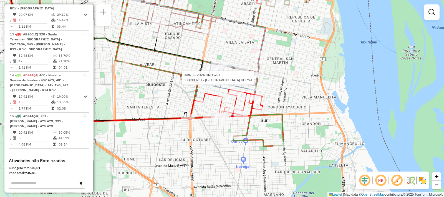
select select "**********"
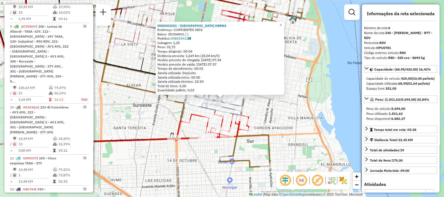
scroll to position [357, 0]
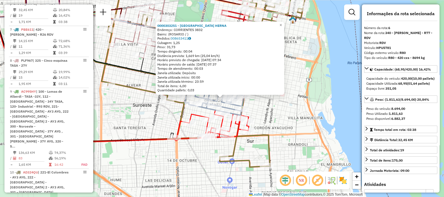
click at [302, 125] on div "0000303251 - [GEOGRAPHIC_DATA] HERNA Endereço: [GEOGRAPHIC_DATA] 3832 Bairro: (…" at bounding box center [222, 98] width 444 height 197
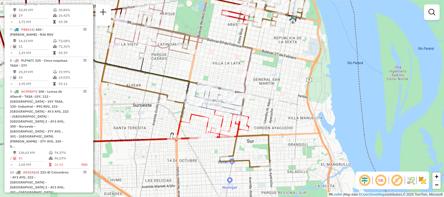
click at [193, 94] on icon at bounding box center [216, 94] width 62 height 41
select select "**********"
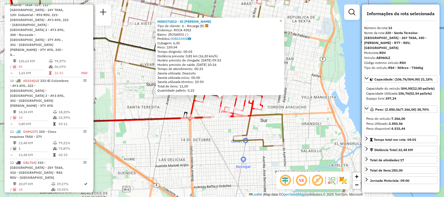
scroll to position [618, 0]
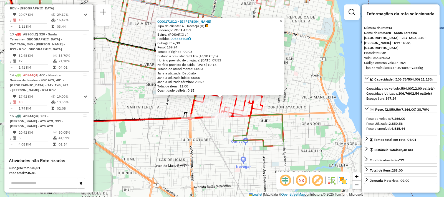
click at [185, 152] on div "0000171812 - DI [PERSON_NAME] Tipo de cliente: 6 - Recarga (R) Endereço: ROCA 4…" at bounding box center [222, 98] width 444 height 197
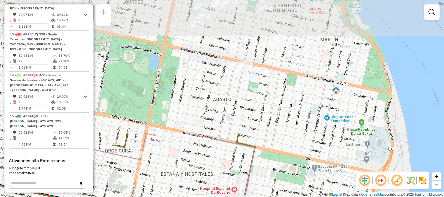
drag, startPoint x: 227, startPoint y: 61, endPoint x: 194, endPoint y: 197, distance: 139.9
click at [194, 197] on div "Janela de atendimento Grade de atendimento Capacidade Transportadoras Veículos …" at bounding box center [222, 98] width 444 height 197
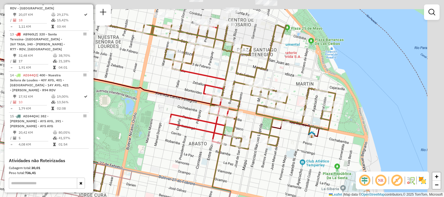
drag, startPoint x: 225, startPoint y: 89, endPoint x: 190, endPoint y: 134, distance: 57.6
click at [194, 144] on icon at bounding box center [203, 84] width 68 height 119
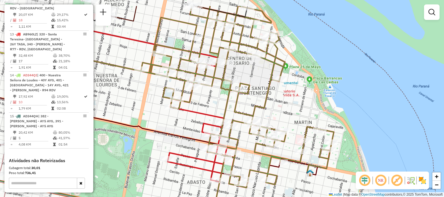
drag, startPoint x: 187, startPoint y: 44, endPoint x: 192, endPoint y: 70, distance: 26.6
click at [192, 70] on icon at bounding box center [147, 124] width 373 height 237
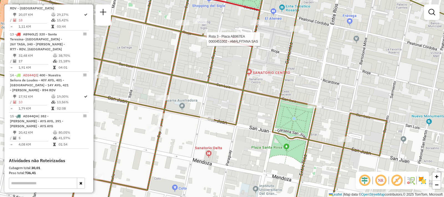
select select "**********"
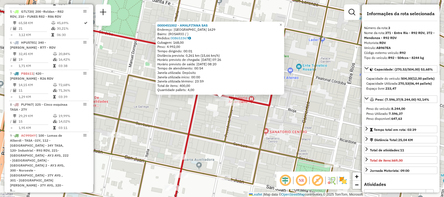
scroll to position [259, 0]
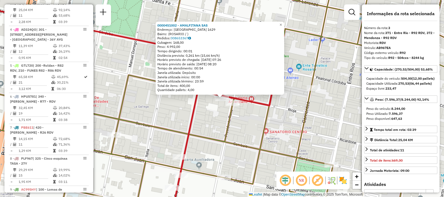
click at [213, 119] on div "0000451002 - AMALFITANA SAS Endereço: [GEOGRAPHIC_DATA] 1629 Bairro: ([GEOGRAPH…" at bounding box center [222, 98] width 444 height 197
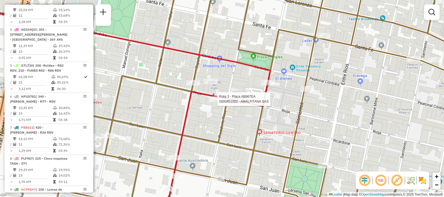
select select "**********"
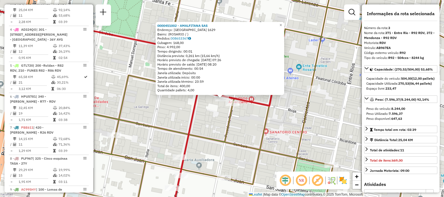
drag, startPoint x: 246, startPoint y: 110, endPoint x: 241, endPoint y: 114, distance: 6.5
click at [246, 110] on div "Rota 3 - Placa AB967EA 0000451002 - AMALFITANA SAS Rota 9 - Placa AC995HY 00004…" at bounding box center [222, 98] width 444 height 197
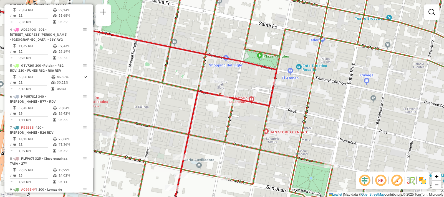
click at [222, 129] on div "Janela de atendimento Grade de atendimento Capacidade Transportadoras Veículos …" at bounding box center [222, 98] width 444 height 197
